Goal: Task Accomplishment & Management: Manage account settings

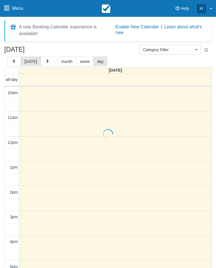
select select
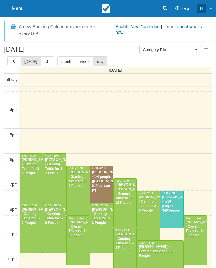
click at [76, 191] on div at bounding box center [78, 190] width 23 height 49
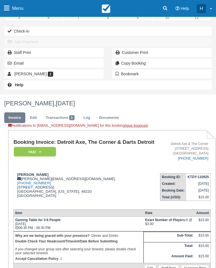
scroll to position [58, 0]
click at [37, 121] on link "Edit" at bounding box center [33, 117] width 15 height 11
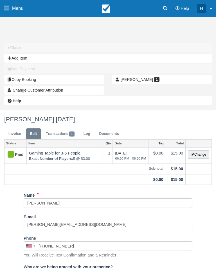
click at [9, 136] on link "Invoice" at bounding box center [14, 133] width 21 height 11
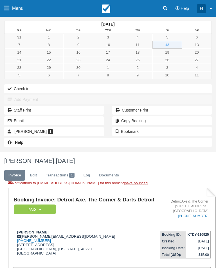
click at [30, 214] on em "Paid" at bounding box center [35, 209] width 42 height 10
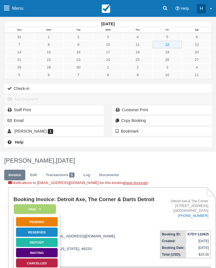
scroll to position [14, 0]
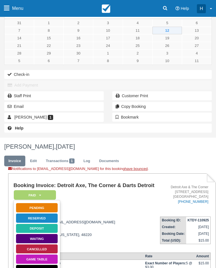
click at [24, 252] on link "Cancelled" at bounding box center [37, 249] width 42 height 10
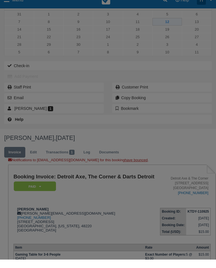
scroll to position [23, 0]
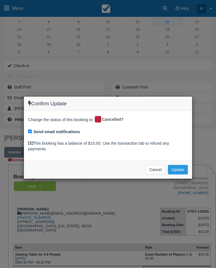
click at [179, 165] on button "Update" at bounding box center [178, 170] width 20 height 10
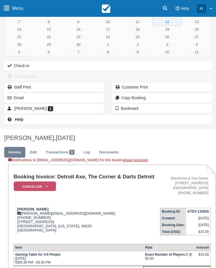
click at [8, 6] on icon at bounding box center [6, 8] width 5 height 6
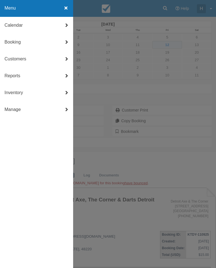
click at [10, 60] on link "Customers" at bounding box center [36, 59] width 73 height 17
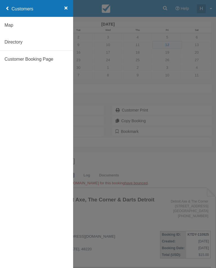
click at [1, 8] on link "Customers" at bounding box center [36, 8] width 73 height 17
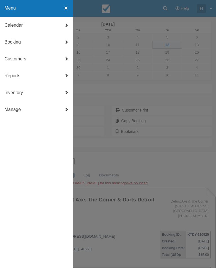
click at [179, 57] on div at bounding box center [108, 134] width 216 height 268
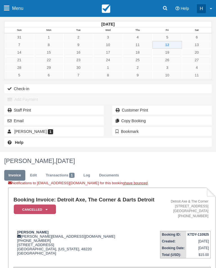
click at [165, 6] on icon at bounding box center [165, 8] width 4 height 4
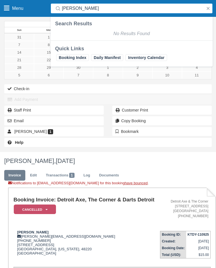
type input "[PERSON_NAME]"
click at [208, 7] on button "button" at bounding box center [207, 8] width 7 height 7
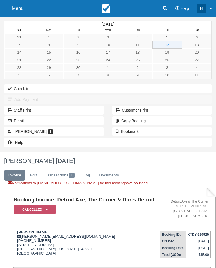
click at [70, 156] on div "[PERSON_NAME], [DATE]" at bounding box center [108, 161] width 216 height 18
